Goal: Find specific page/section

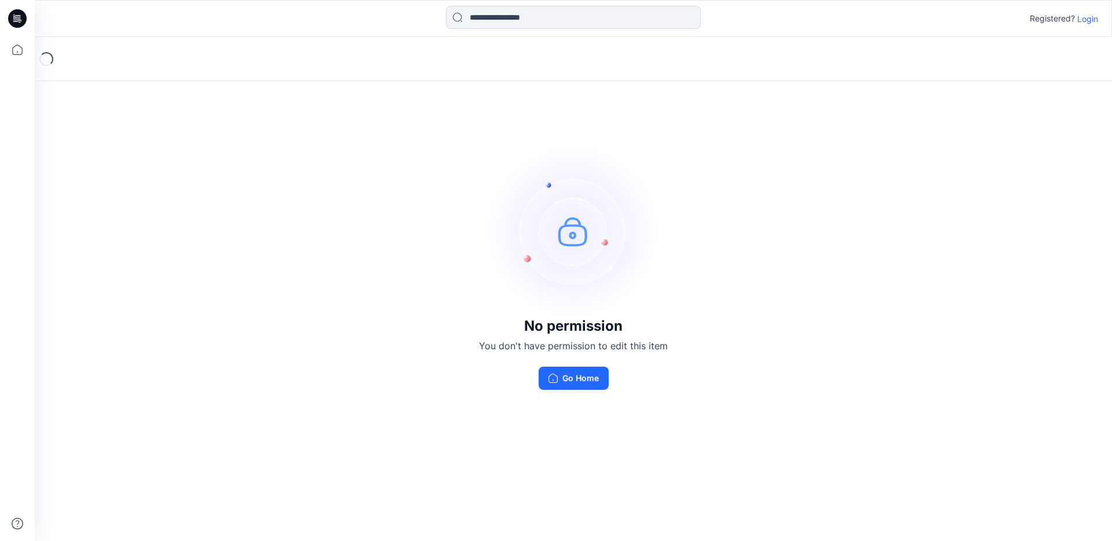
click at [1001, 20] on p "Login" at bounding box center [1088, 19] width 21 height 12
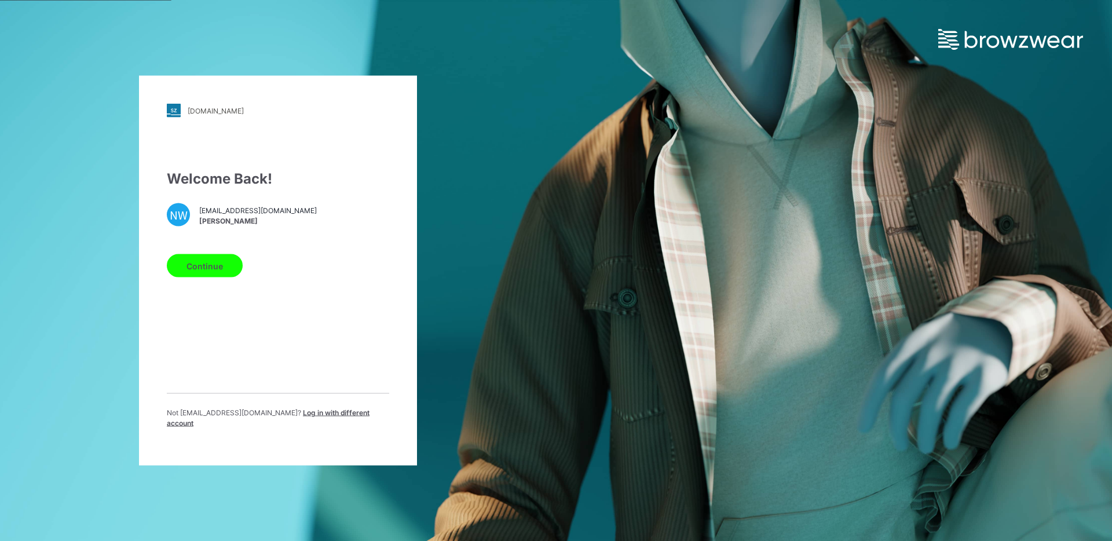
click at [222, 276] on button "Continue" at bounding box center [205, 265] width 76 height 23
click at [202, 268] on button "Continue" at bounding box center [205, 265] width 76 height 23
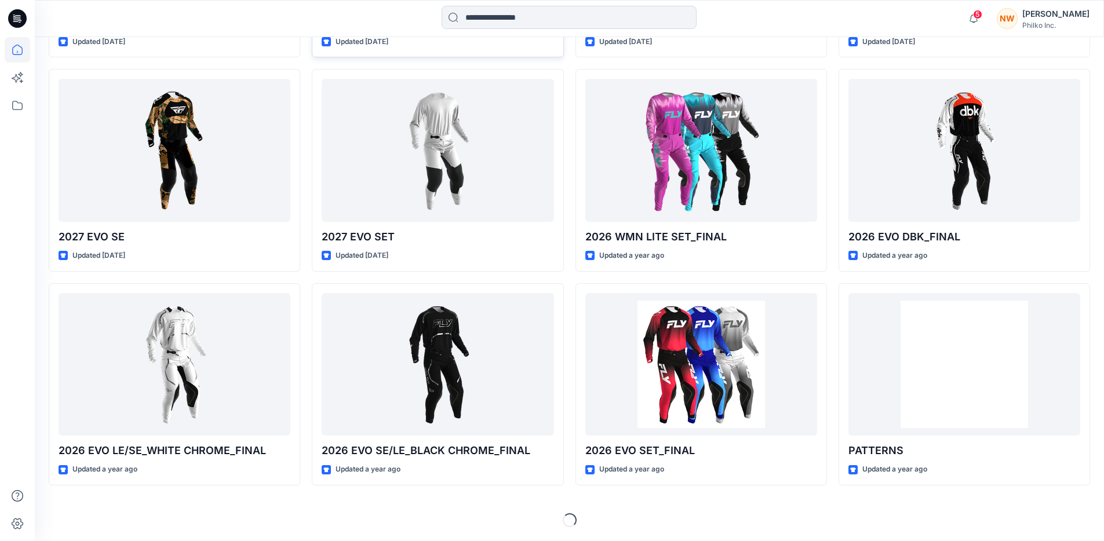
scroll to position [626, 0]
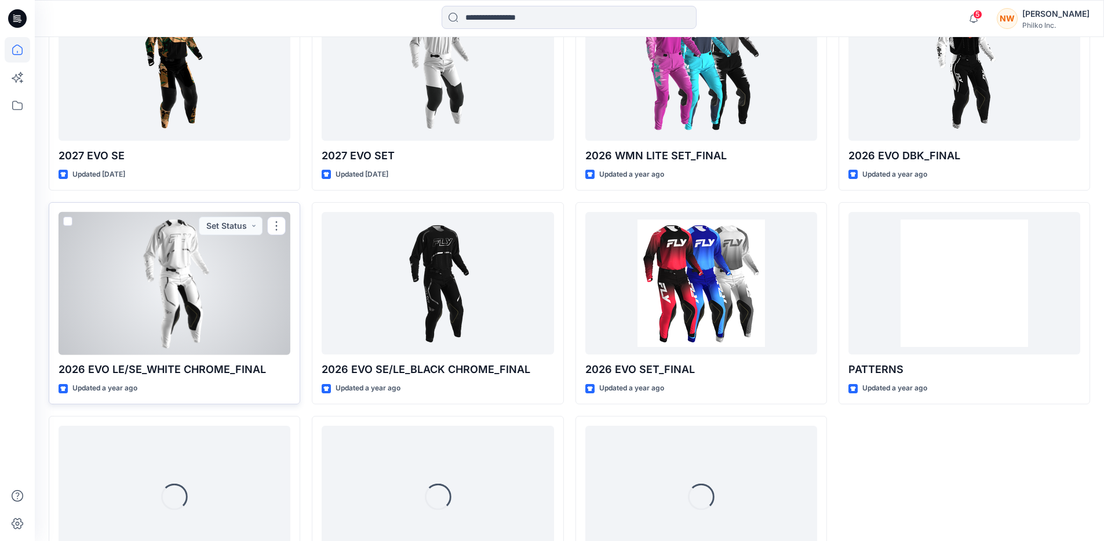
click at [195, 337] on div at bounding box center [175, 283] width 232 height 143
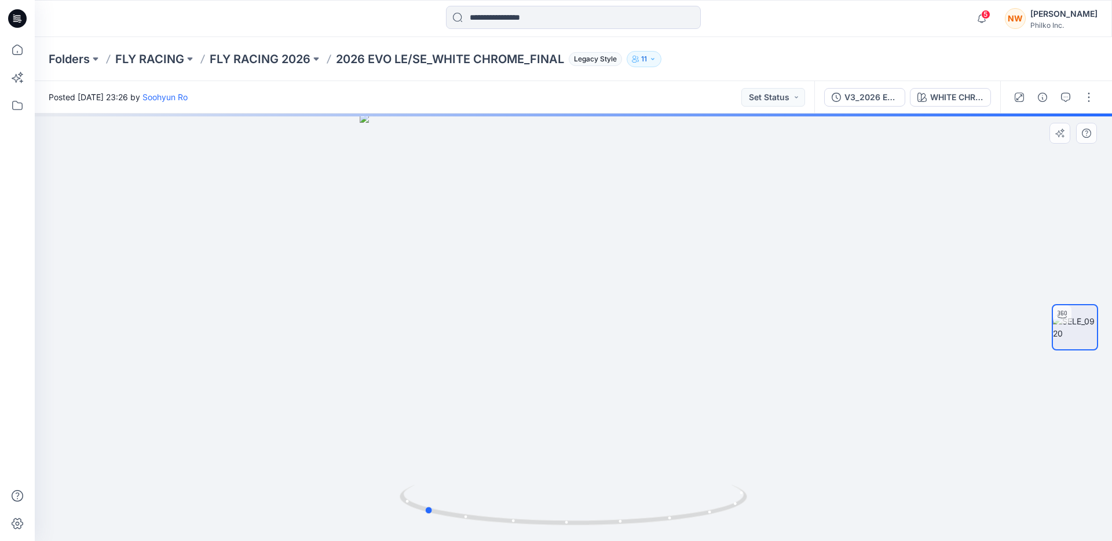
drag, startPoint x: 668, startPoint y: 516, endPoint x: 881, endPoint y: 471, distance: 217.4
click at [881, 471] on div at bounding box center [574, 328] width 1078 height 428
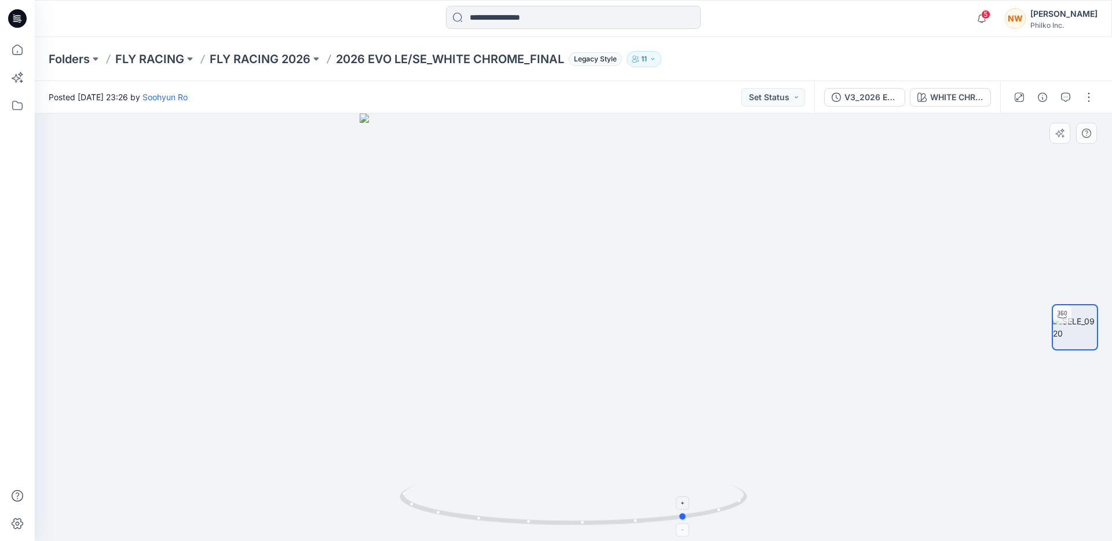
drag, startPoint x: 491, startPoint y: 510, endPoint x: 743, endPoint y: 494, distance: 252.5
click at [743, 494] on icon at bounding box center [575, 506] width 351 height 43
drag, startPoint x: 682, startPoint y: 516, endPoint x: 676, endPoint y: 455, distance: 61.1
click at [676, 455] on div at bounding box center [574, 328] width 1078 height 428
click at [444, 317] on div at bounding box center [574, 328] width 1078 height 428
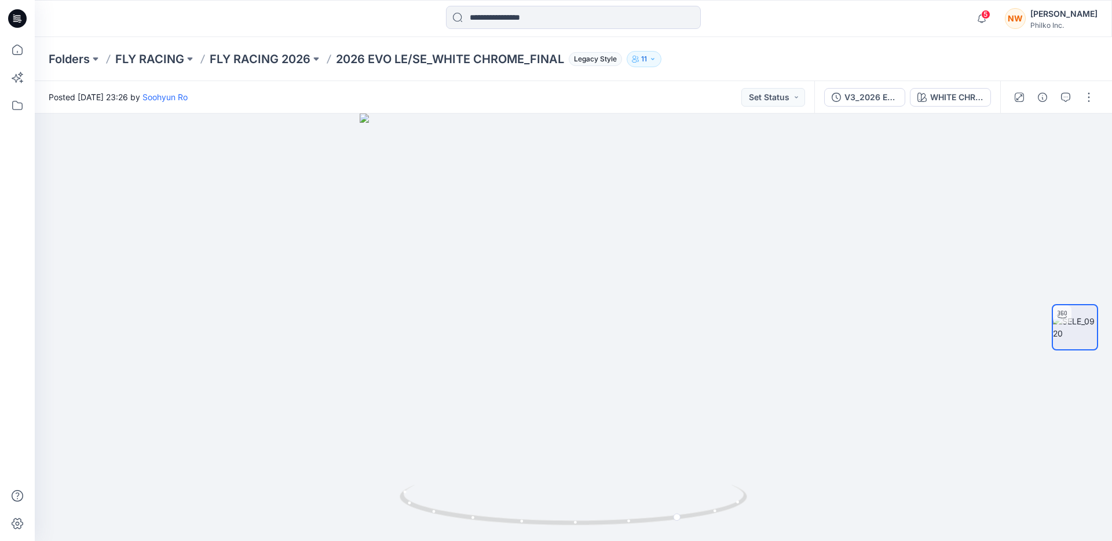
click at [798, 24] on div at bounding box center [573, 18] width 539 height 25
drag, startPoint x: 660, startPoint y: 340, endPoint x: 505, endPoint y: 342, distance: 155.9
click at [505, 342] on div at bounding box center [574, 328] width 1078 height 428
click at [991, 166] on div at bounding box center [574, 328] width 1078 height 428
click at [1085, 104] on button "button" at bounding box center [1089, 97] width 19 height 19
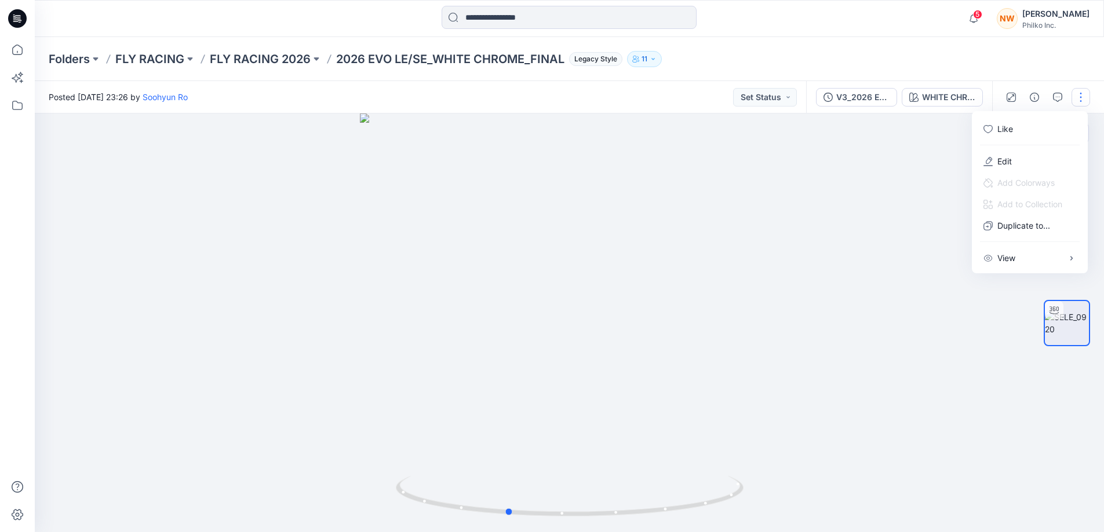
click at [839, 194] on div at bounding box center [569, 323] width 1069 height 419
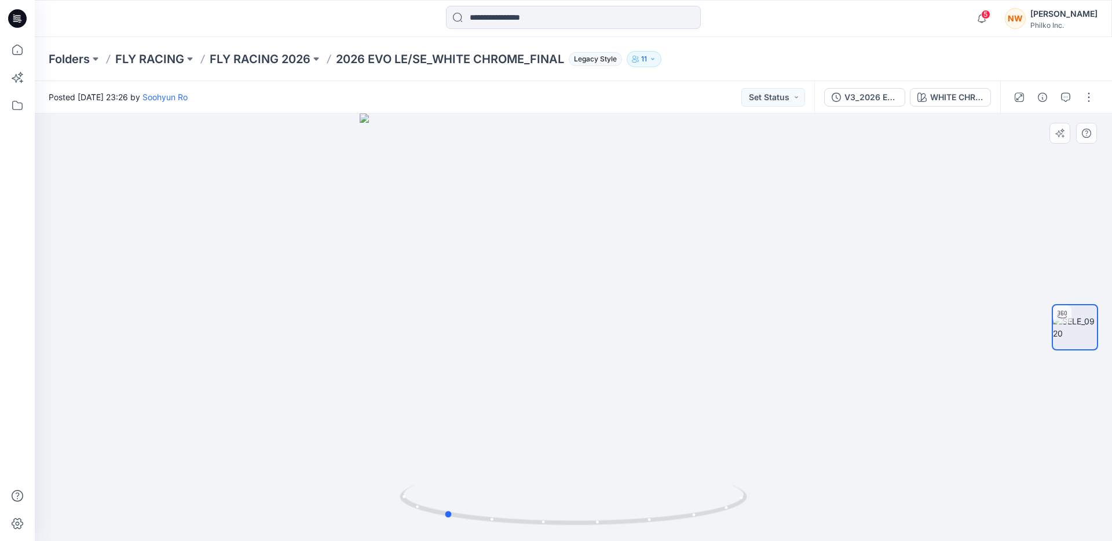
click at [935, 343] on div at bounding box center [574, 328] width 1078 height 428
drag, startPoint x: 490, startPoint y: 297, endPoint x: 575, endPoint y: 319, distance: 87.6
click at [575, 319] on div at bounding box center [574, 328] width 1078 height 428
drag, startPoint x: 565, startPoint y: 335, endPoint x: 500, endPoint y: 333, distance: 65.5
click at [500, 333] on div at bounding box center [574, 328] width 1078 height 428
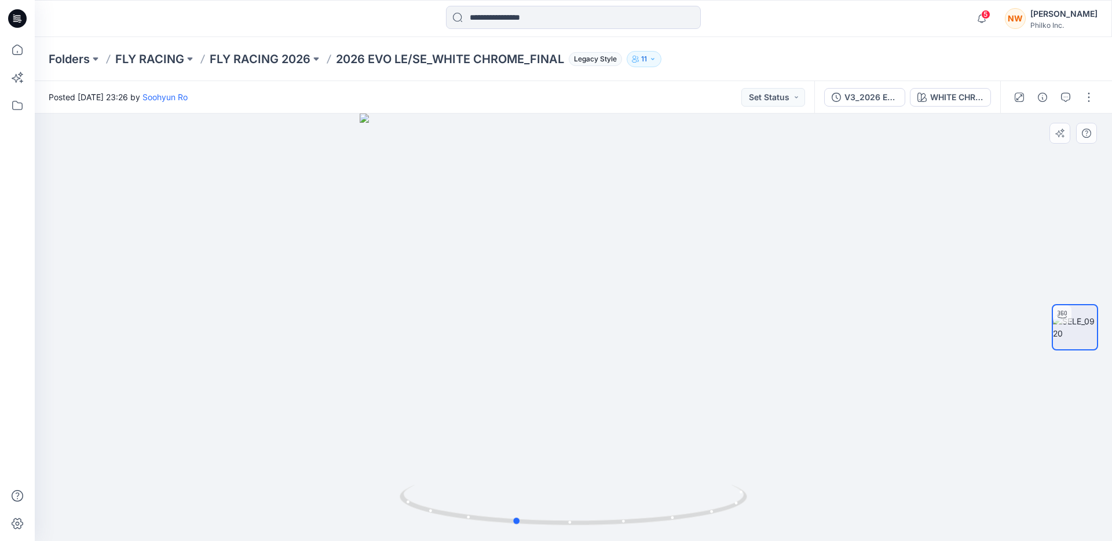
drag, startPoint x: 563, startPoint y: 342, endPoint x: 596, endPoint y: 348, distance: 34.0
click at [596, 348] on div at bounding box center [574, 328] width 1078 height 428
drag, startPoint x: 562, startPoint y: 367, endPoint x: 660, endPoint y: 370, distance: 98.5
click at [660, 370] on div at bounding box center [574, 328] width 1078 height 428
